Goal: Browse casually: Explore the website without a specific task or goal

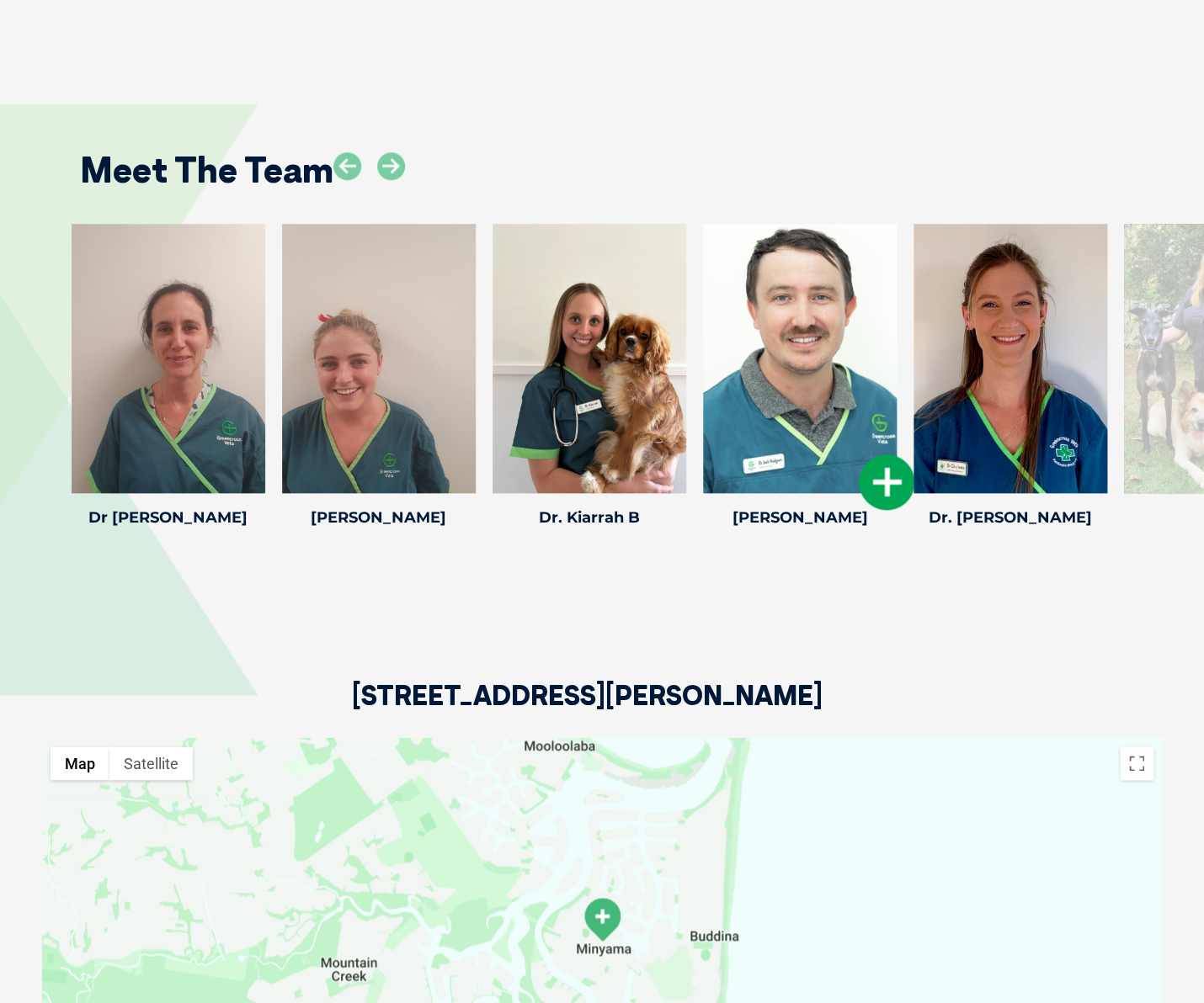
scroll to position [2720, 0]
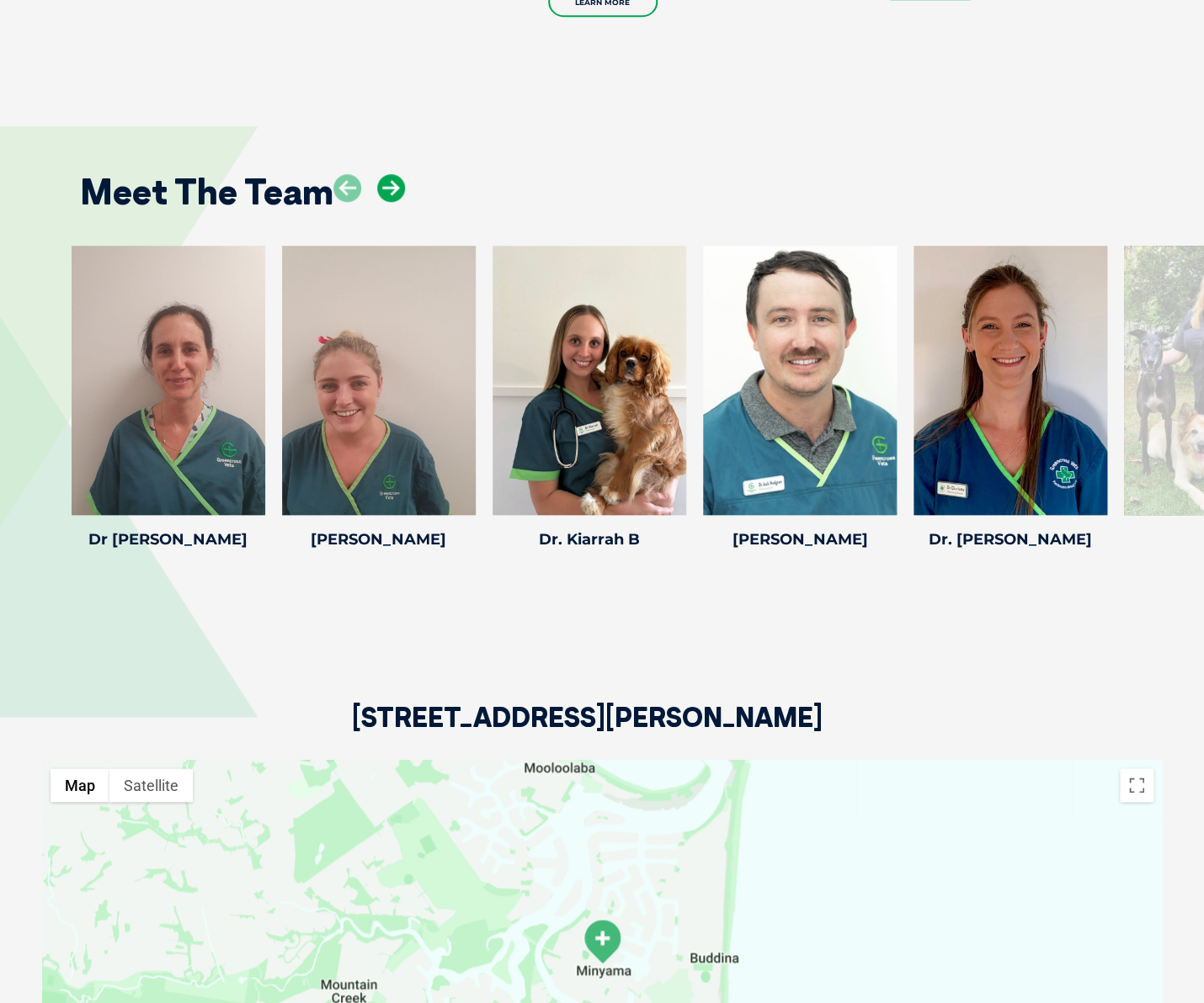
click at [389, 174] on icon at bounding box center [391, 188] width 28 height 28
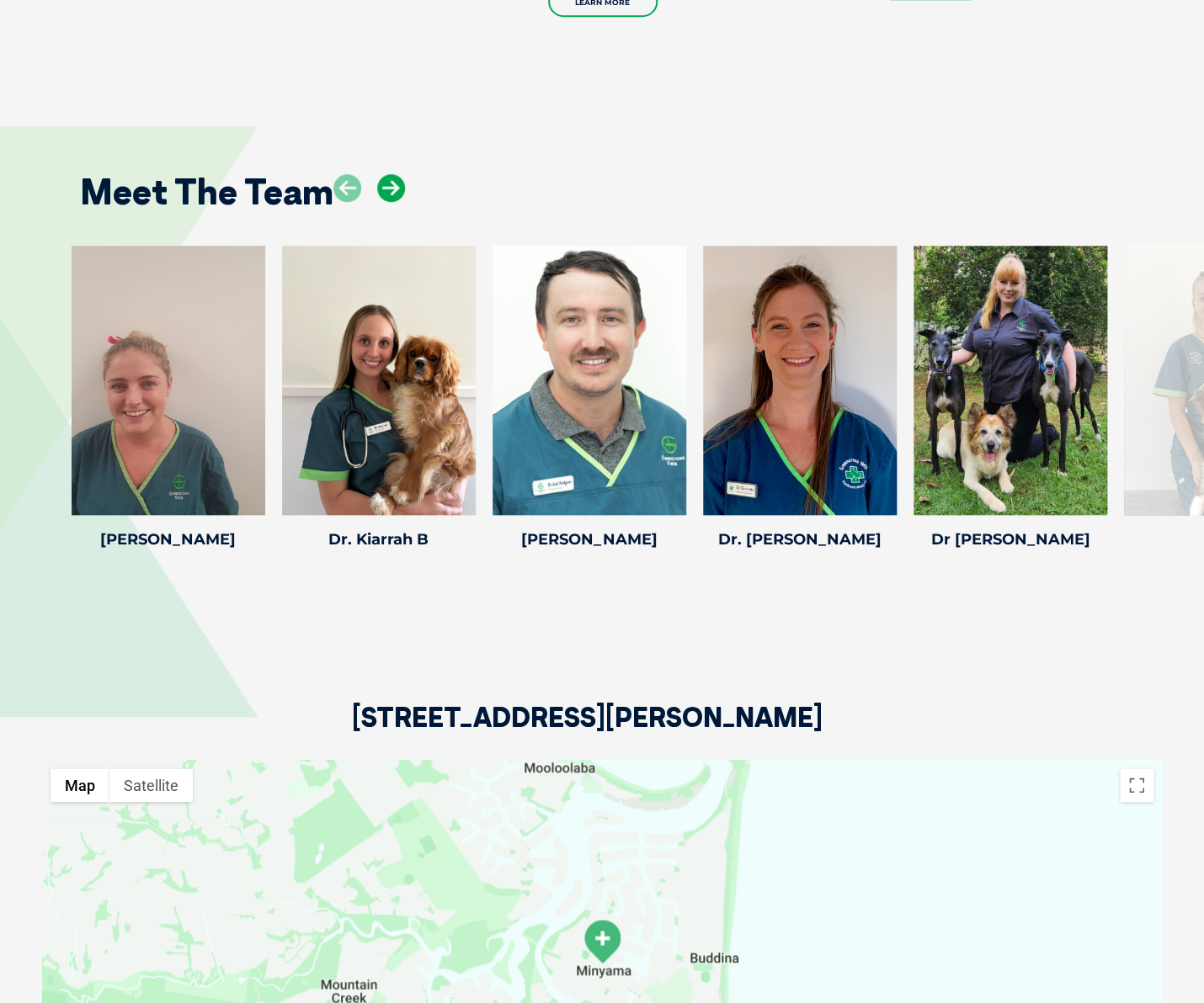
click at [389, 174] on icon at bounding box center [391, 188] width 28 height 28
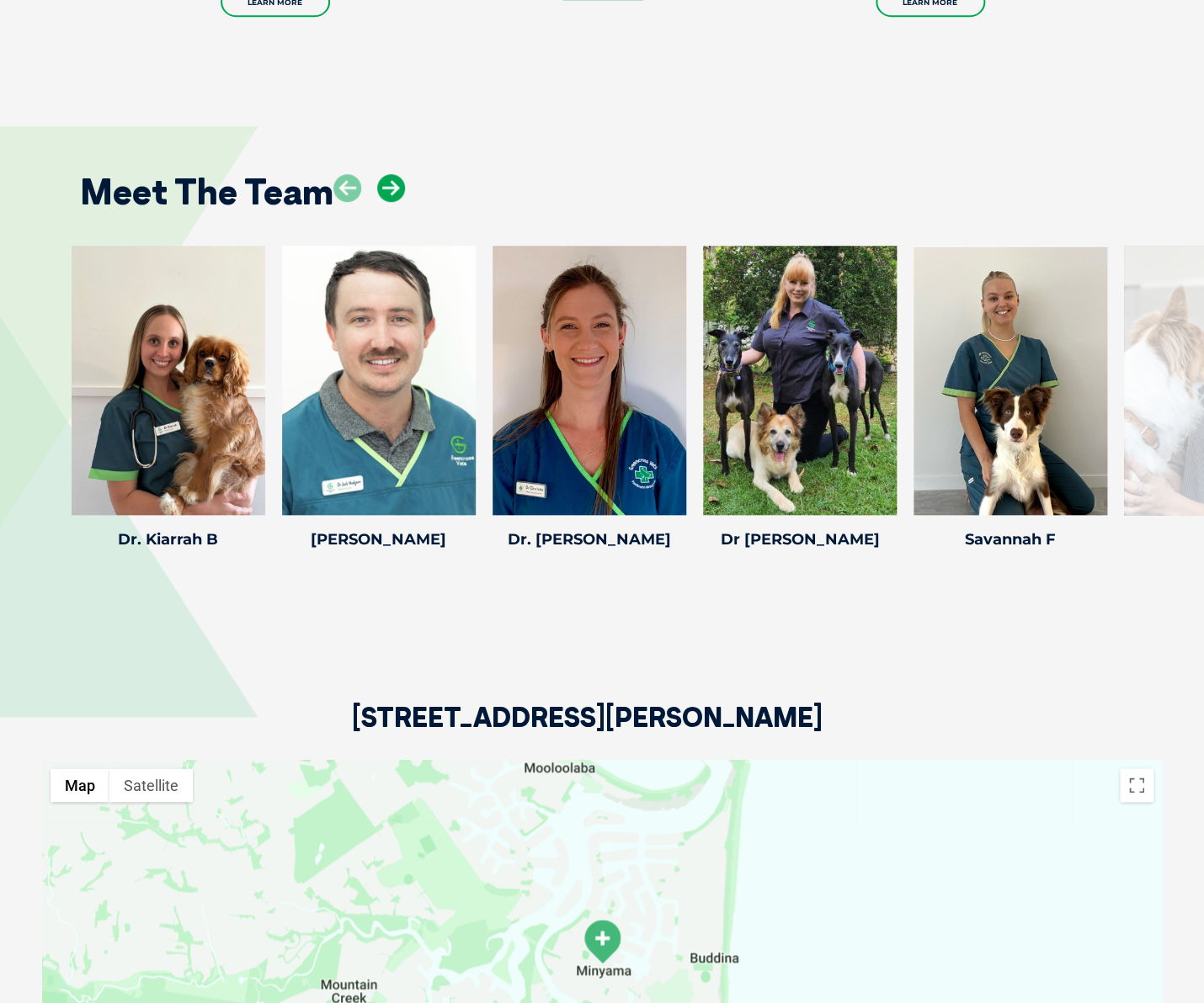
click at [389, 174] on icon at bounding box center [391, 188] width 28 height 28
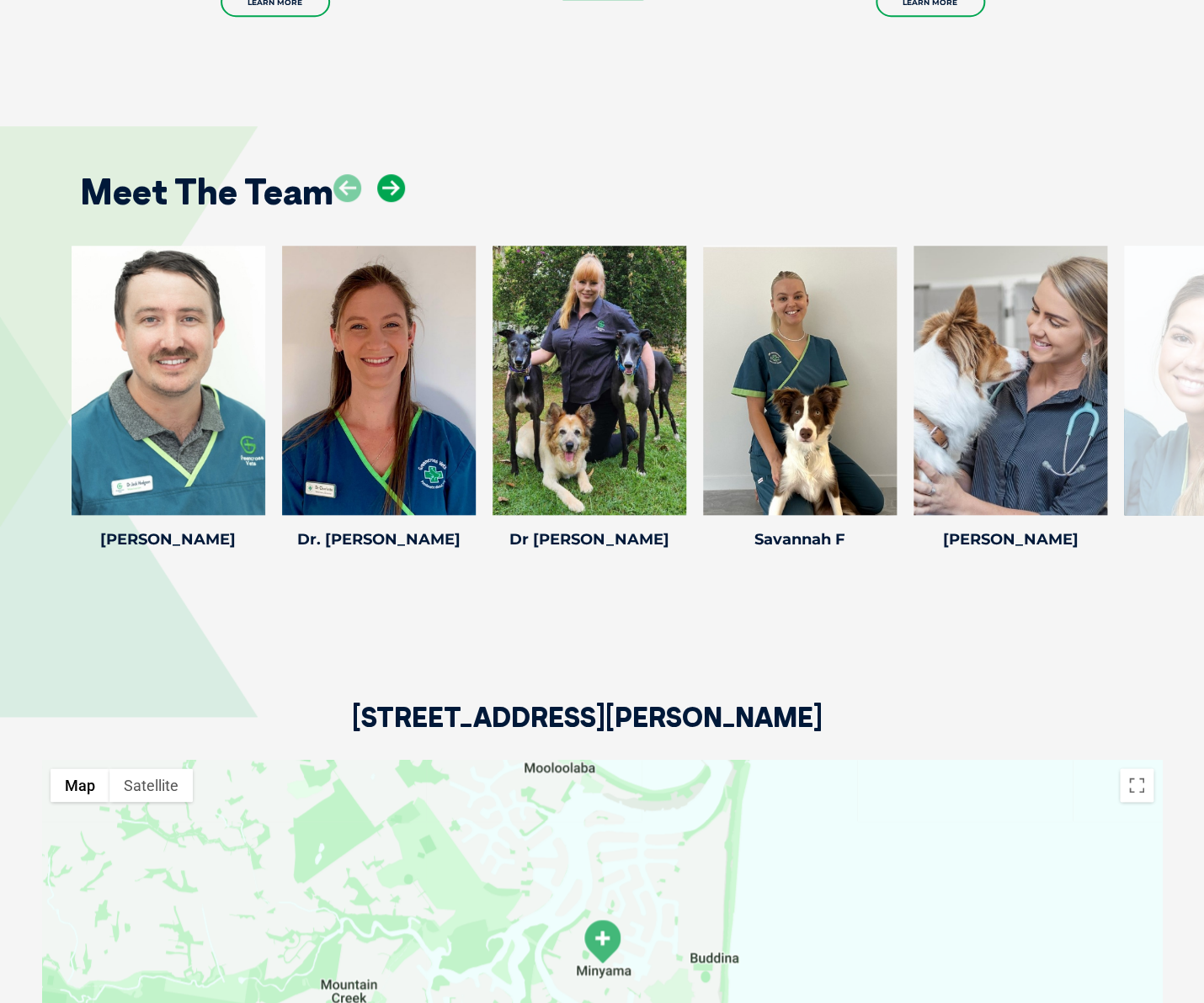
click at [389, 174] on icon at bounding box center [391, 188] width 28 height 28
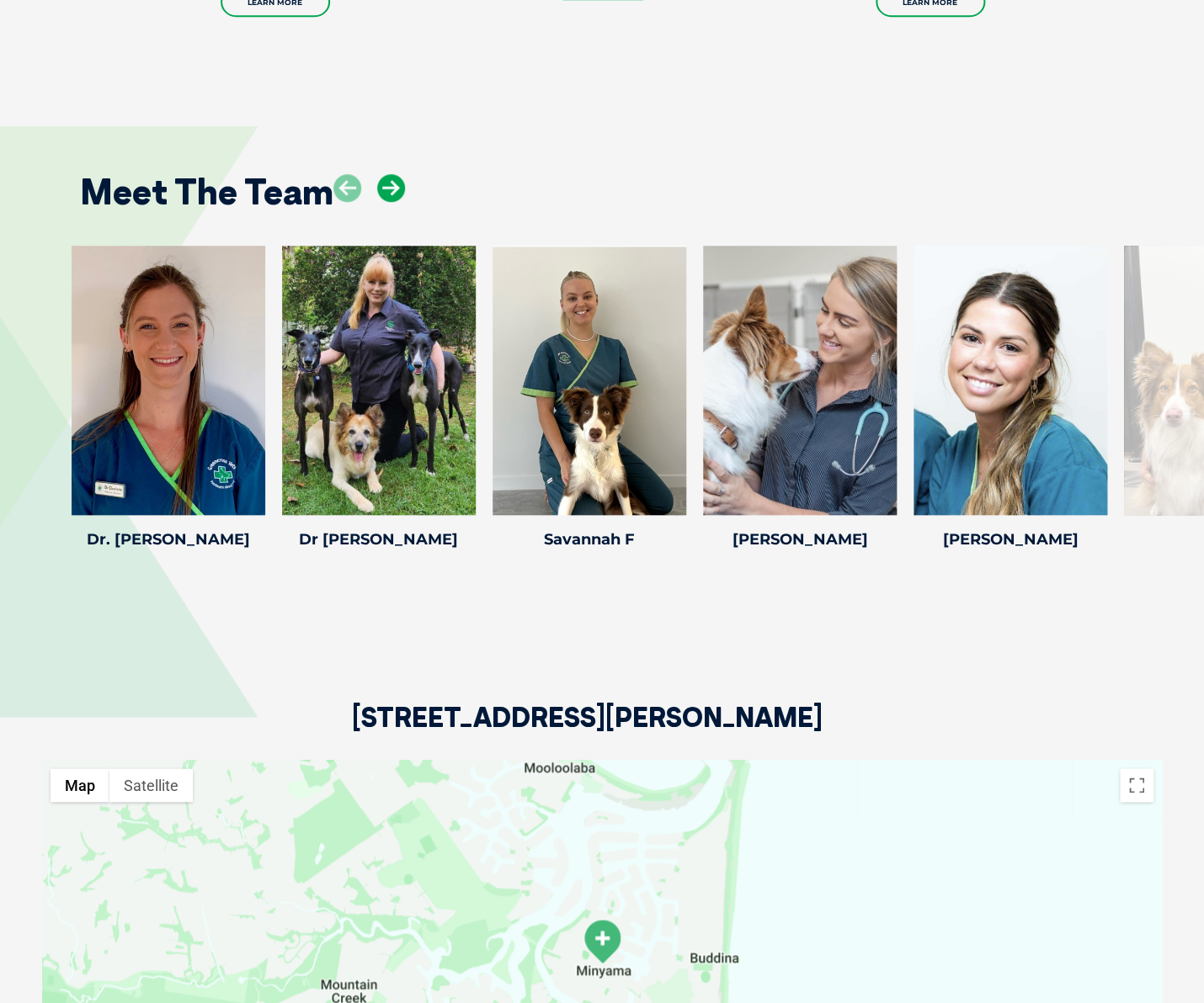
click at [389, 174] on icon at bounding box center [391, 188] width 28 height 28
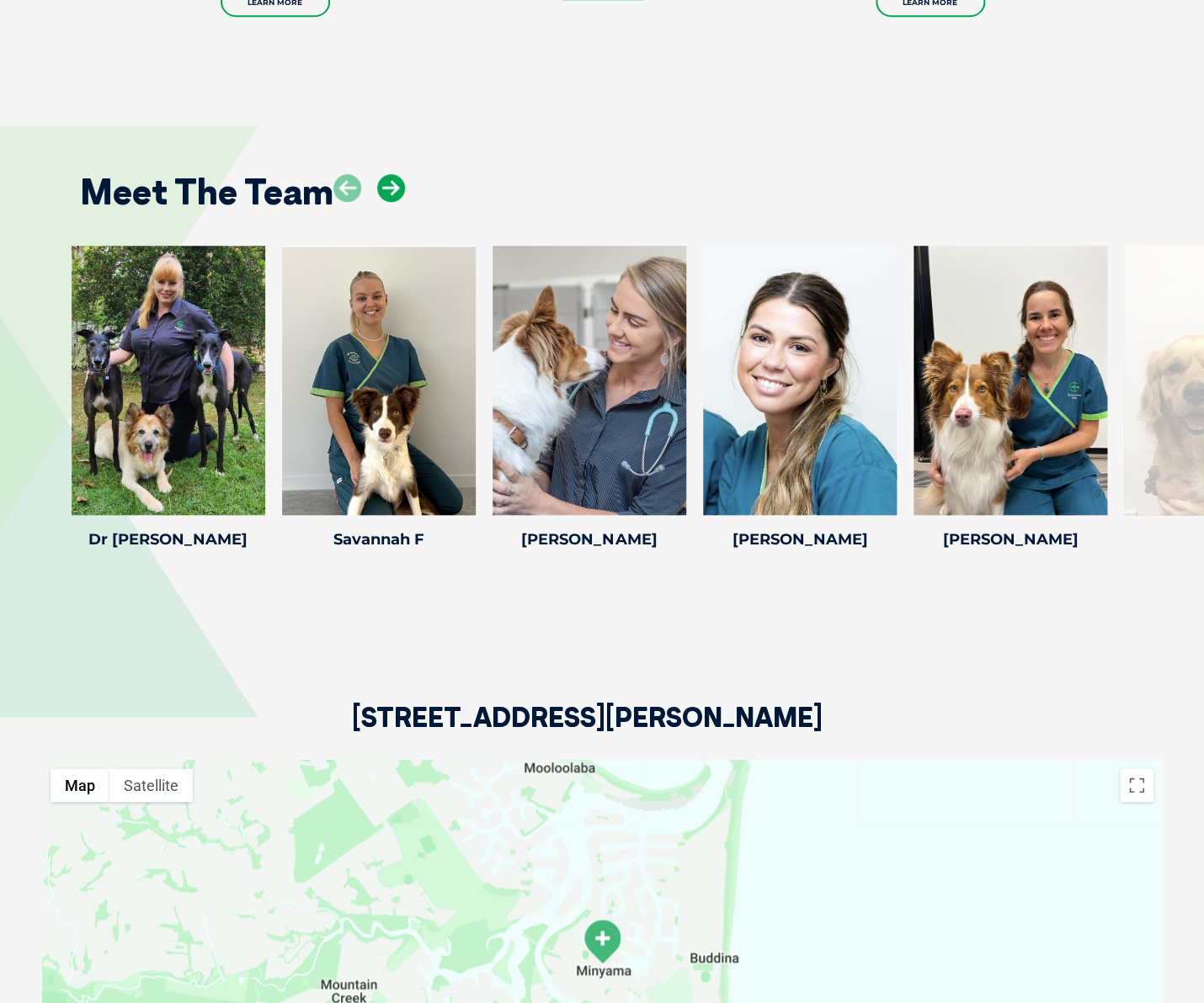
click at [389, 174] on icon at bounding box center [391, 188] width 28 height 28
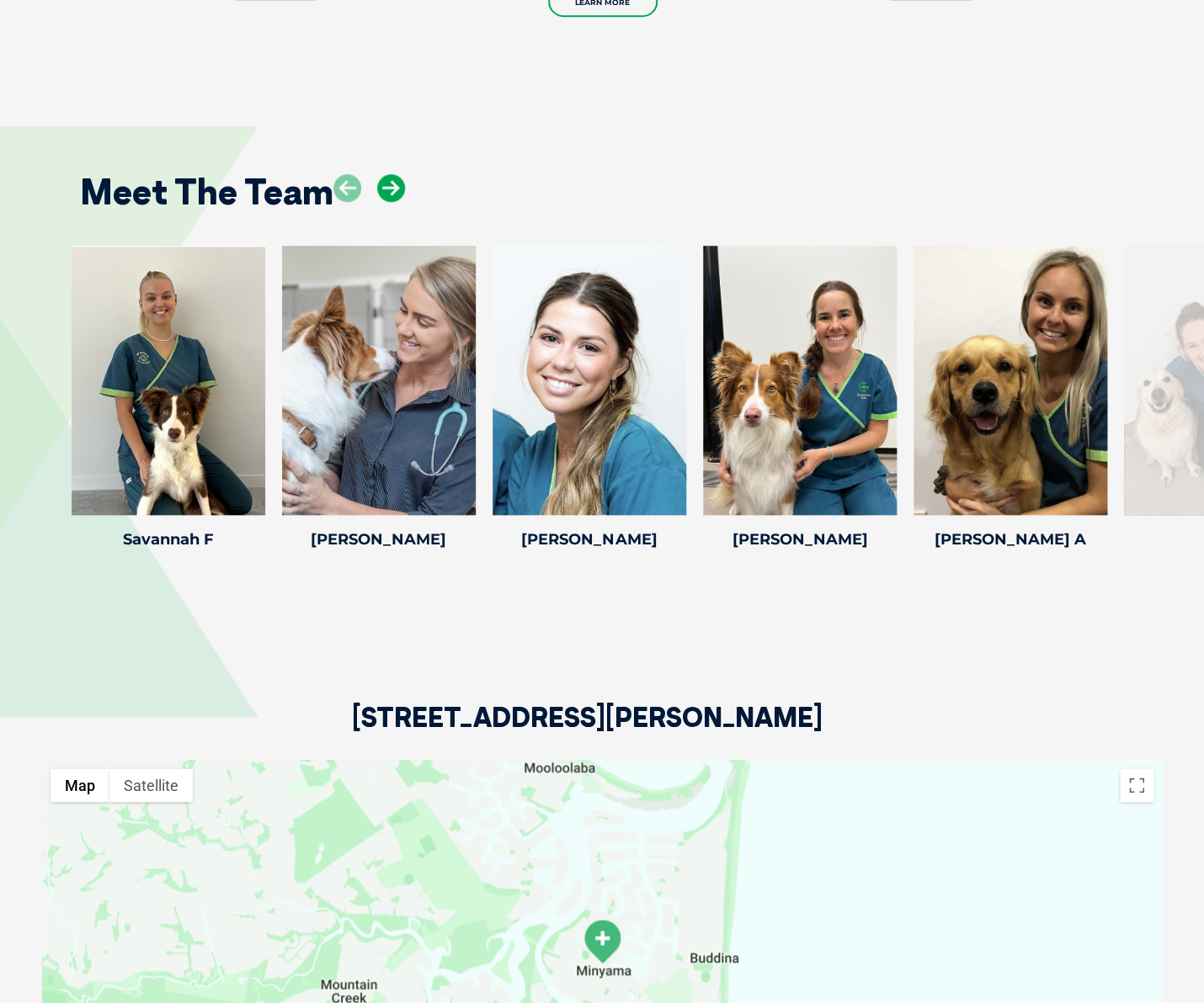
click at [389, 174] on icon at bounding box center [391, 188] width 28 height 28
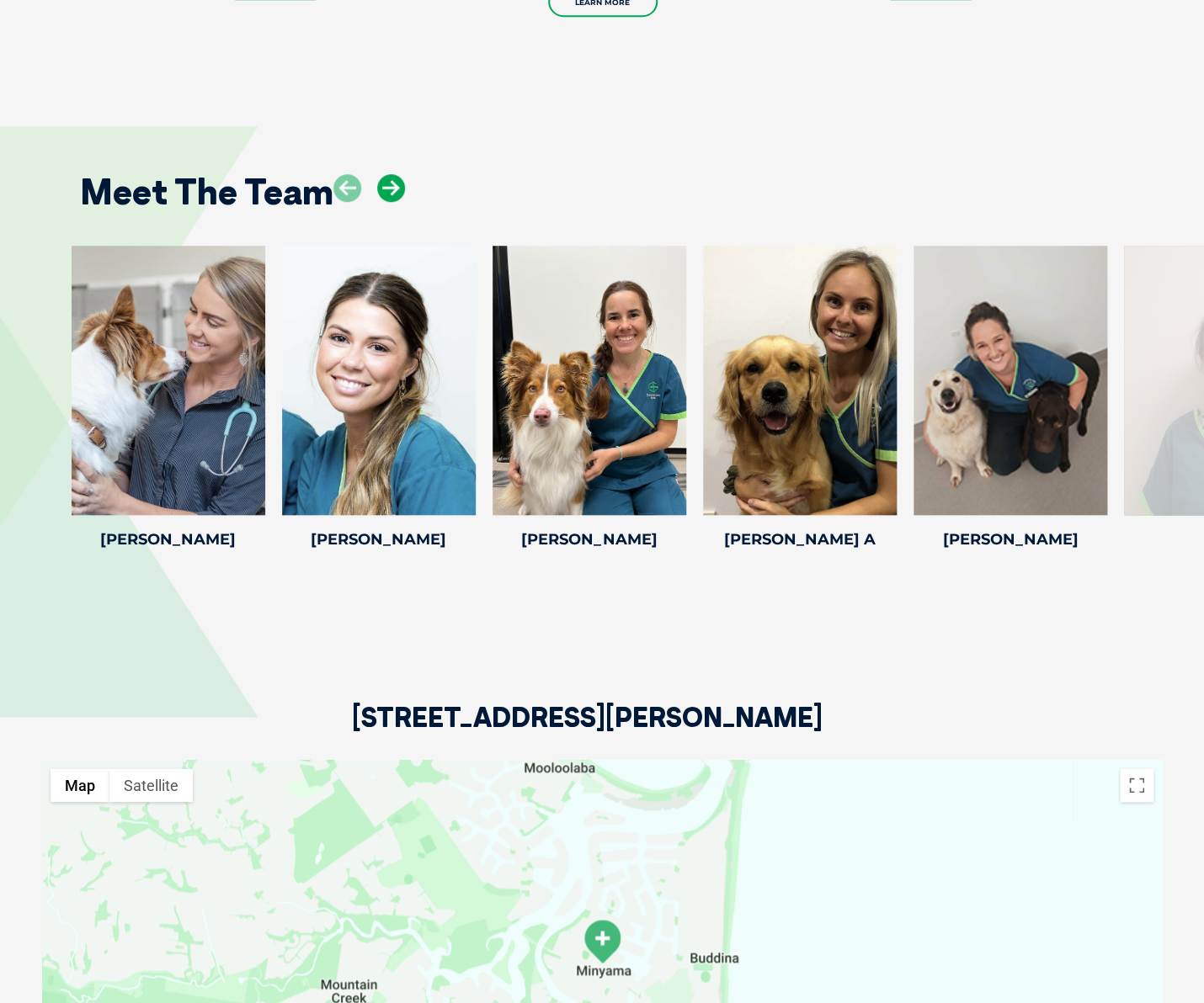
click at [389, 174] on icon at bounding box center [391, 188] width 28 height 28
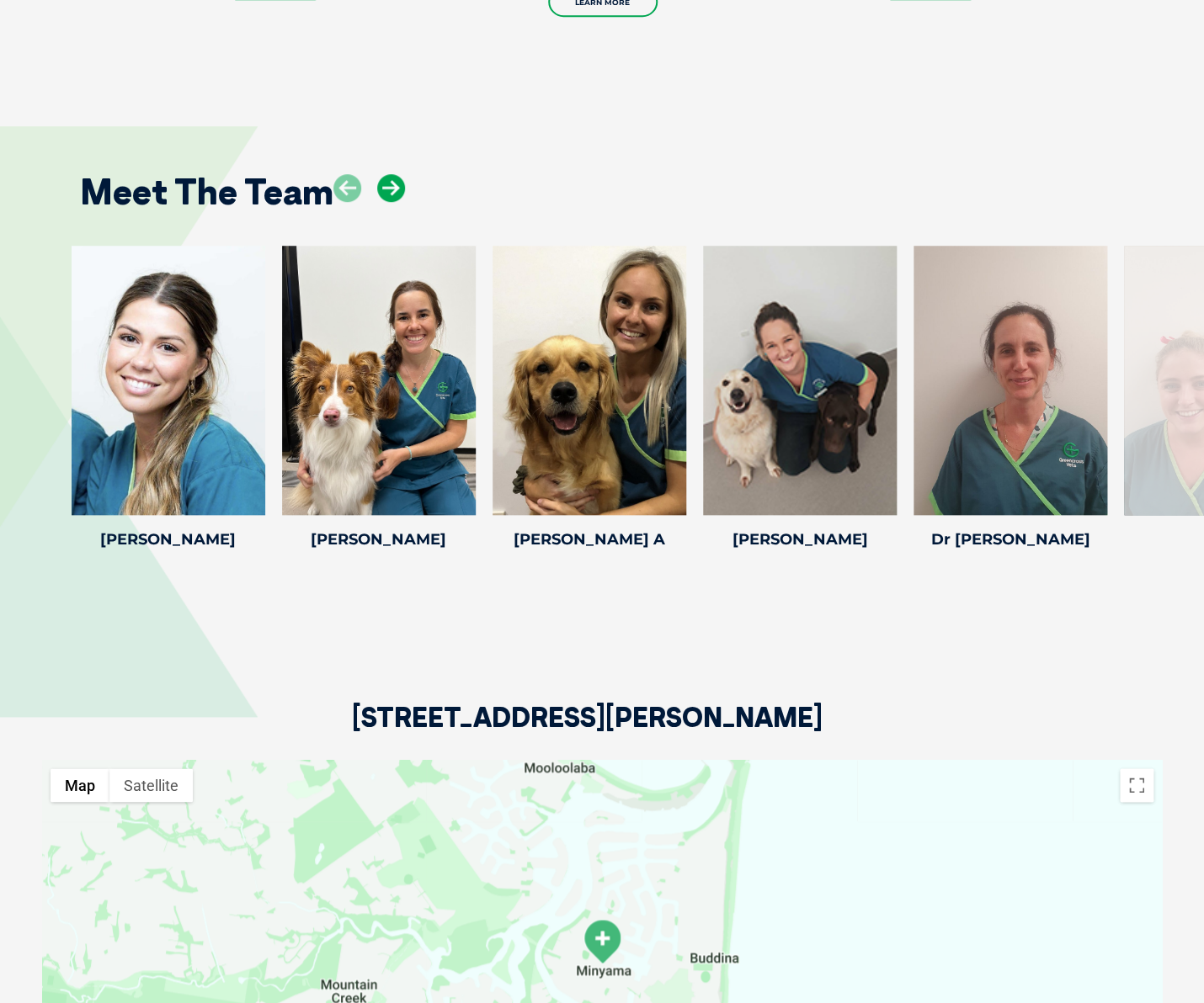
click at [389, 174] on icon at bounding box center [391, 188] width 28 height 28
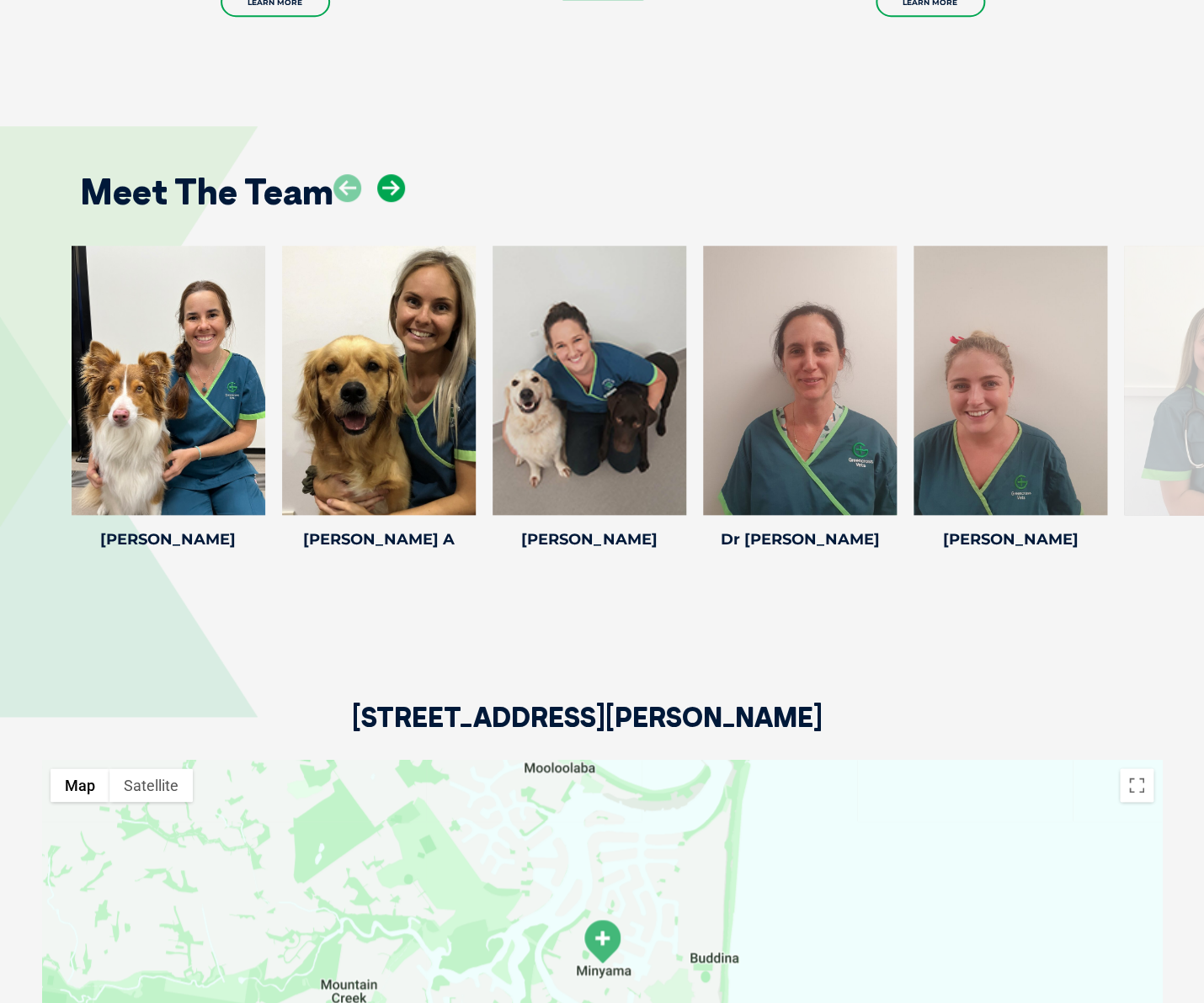
click at [389, 174] on icon at bounding box center [391, 188] width 28 height 28
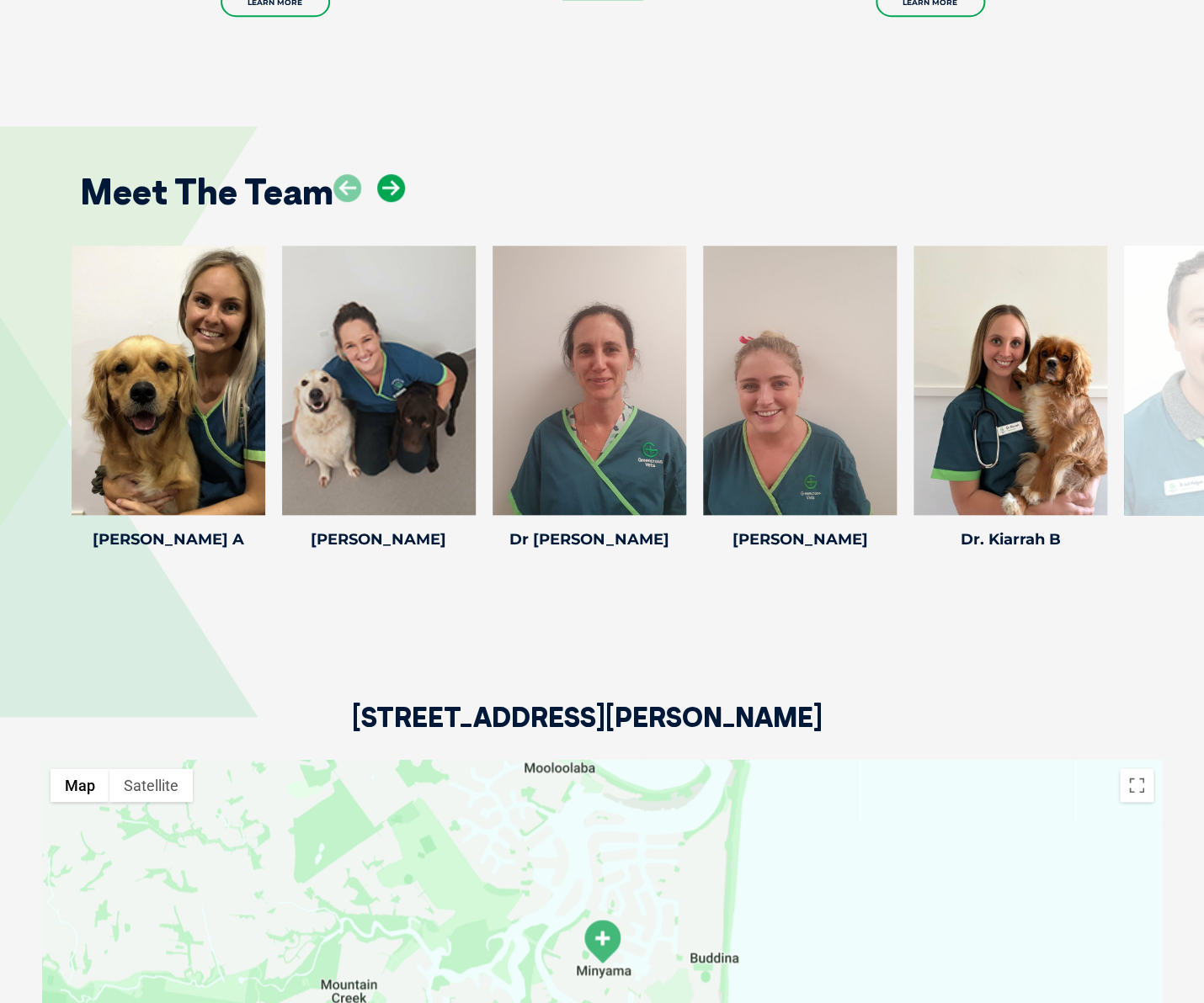
click at [389, 174] on icon at bounding box center [391, 188] width 28 height 28
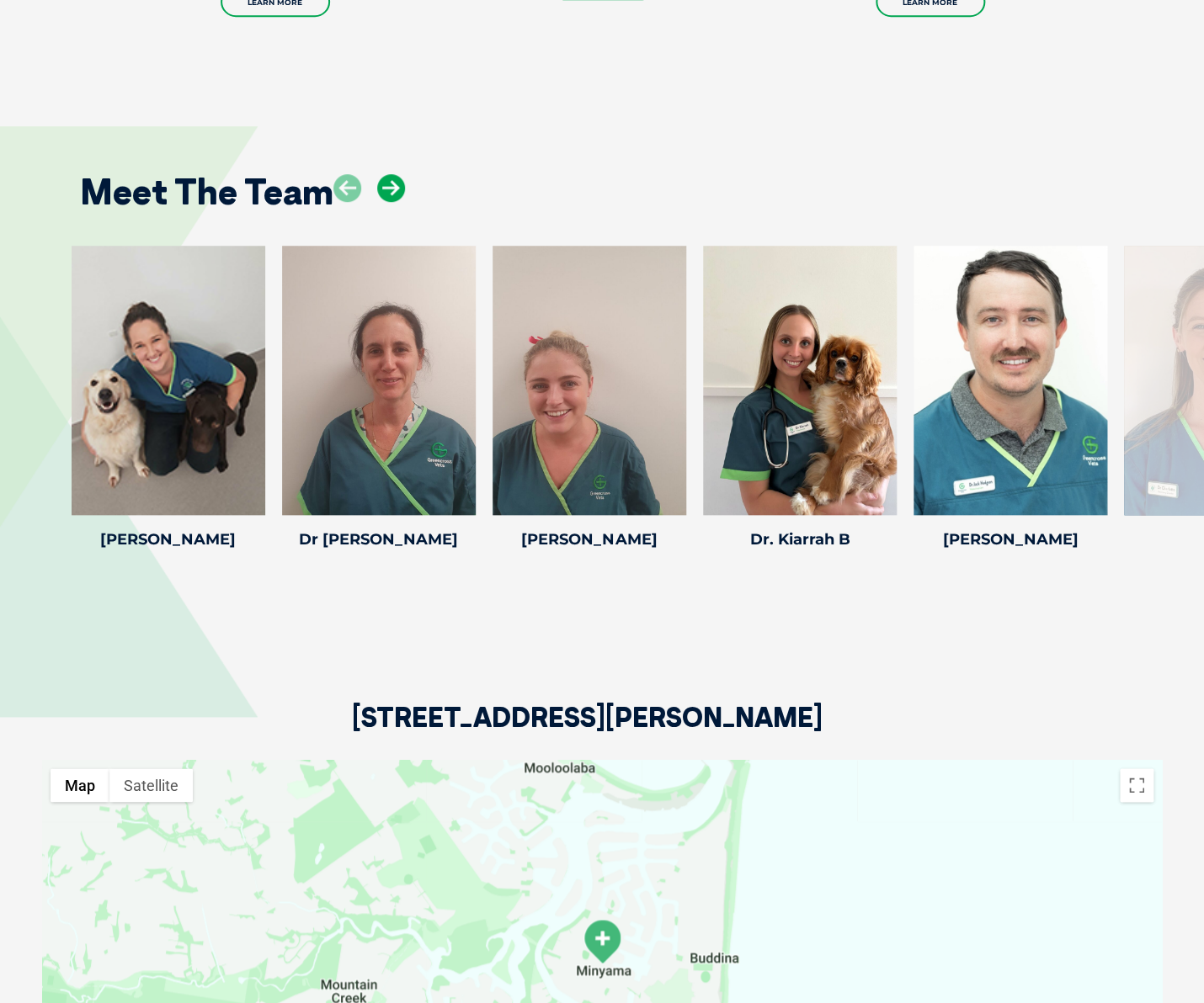
click at [389, 174] on icon at bounding box center [391, 188] width 28 height 28
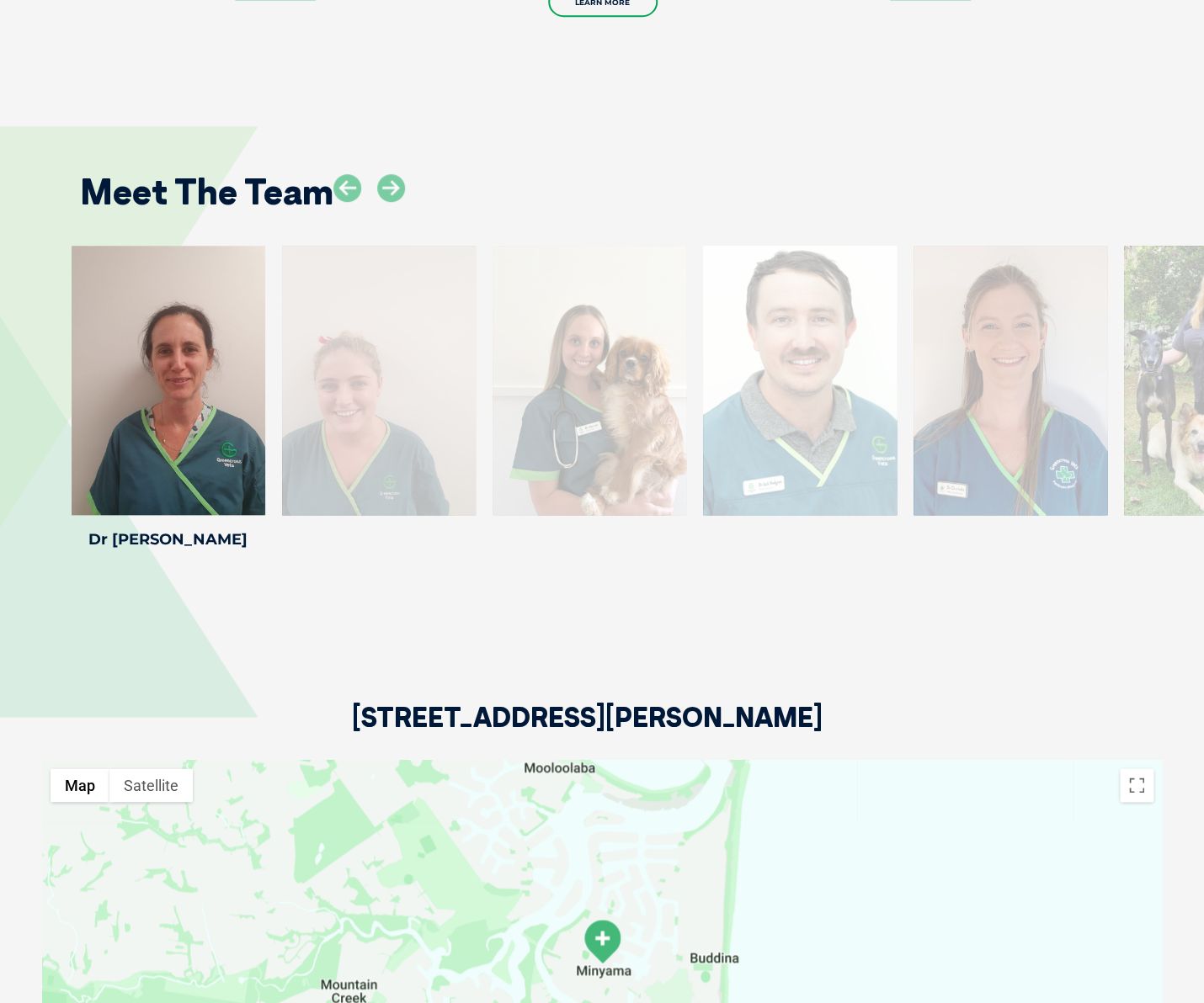
click at [820, 356] on div at bounding box center [799, 381] width 194 height 270
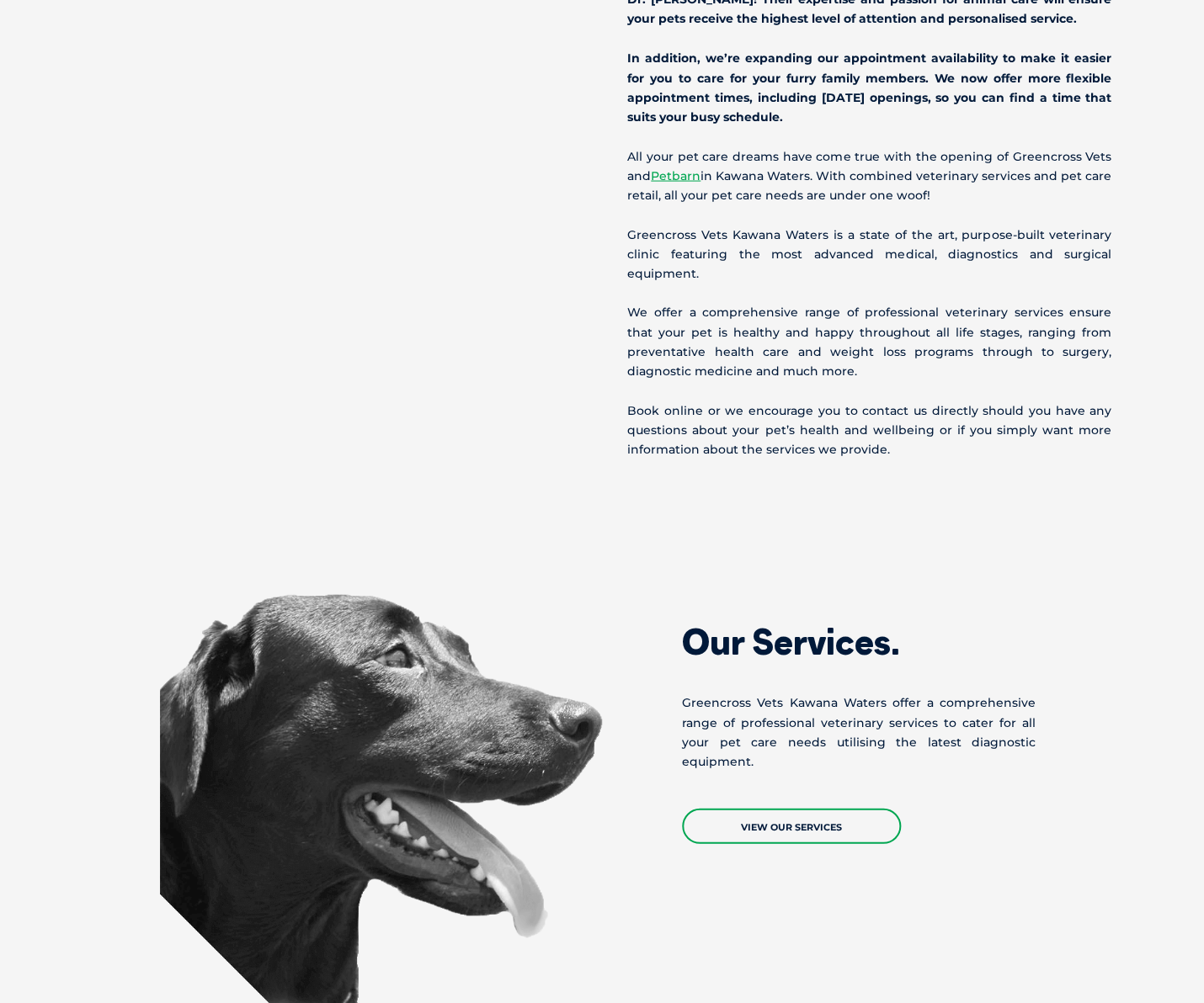
scroll to position [0, 0]
